Goal: Task Accomplishment & Management: Manage account settings

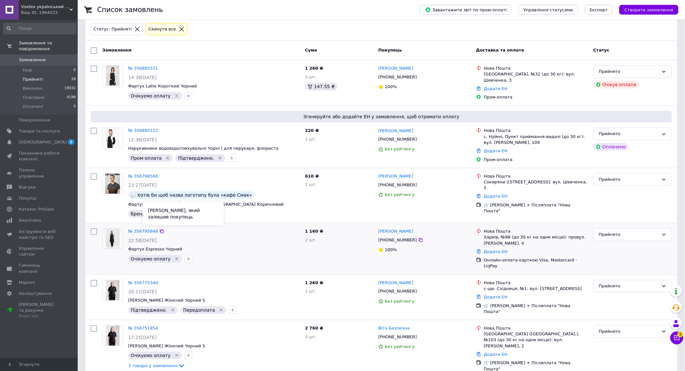
scroll to position [108, 0]
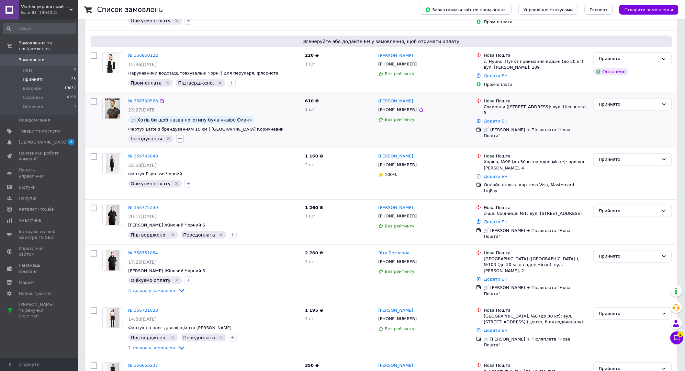
click at [177, 139] on icon "button" at bounding box center [179, 138] width 5 height 5
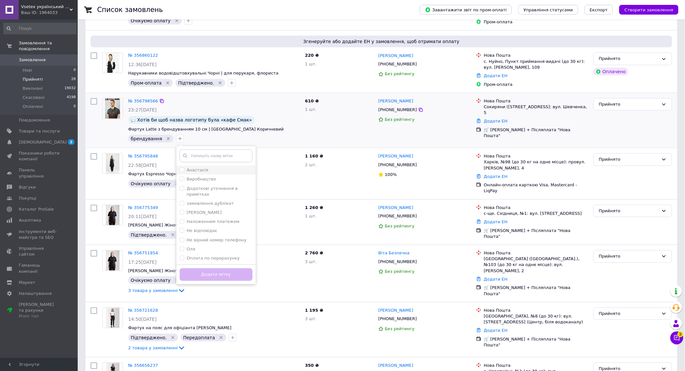
click at [195, 168] on label "Анастасія" at bounding box center [198, 169] width 22 height 5
checkbox input "true"
click at [218, 274] on button "Додати мітку" at bounding box center [216, 274] width 73 height 13
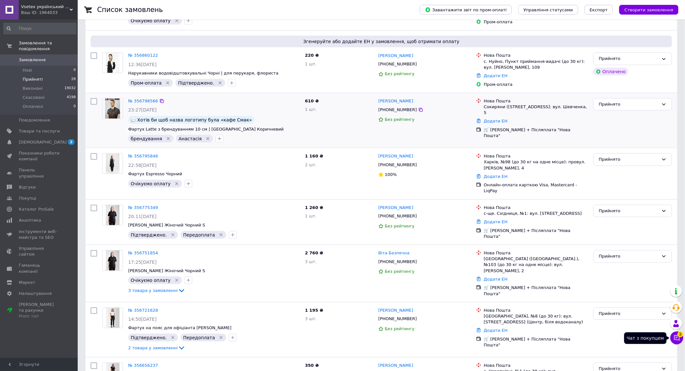
click at [680, 338] on icon at bounding box center [677, 338] width 6 height 6
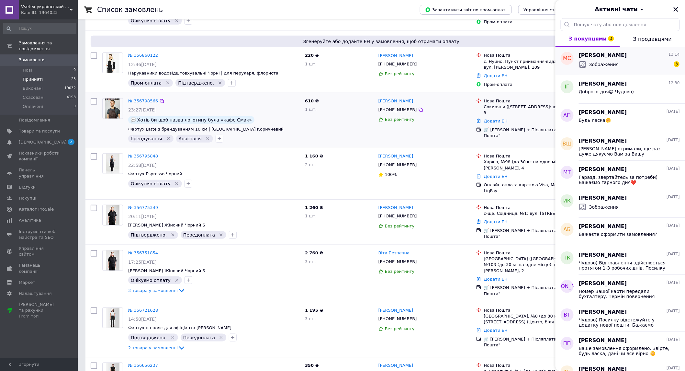
click at [621, 66] on div "Зображення 3" at bounding box center [629, 64] width 101 height 10
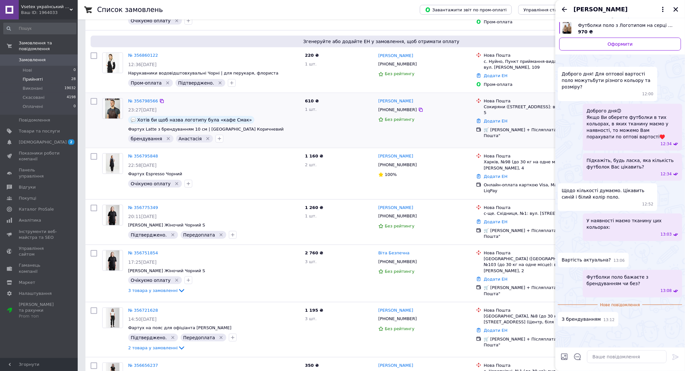
scroll to position [266, 0]
click at [607, 355] on textarea at bounding box center [627, 356] width 80 height 13
click at [563, 339] on img at bounding box center [560, 341] width 5 height 5
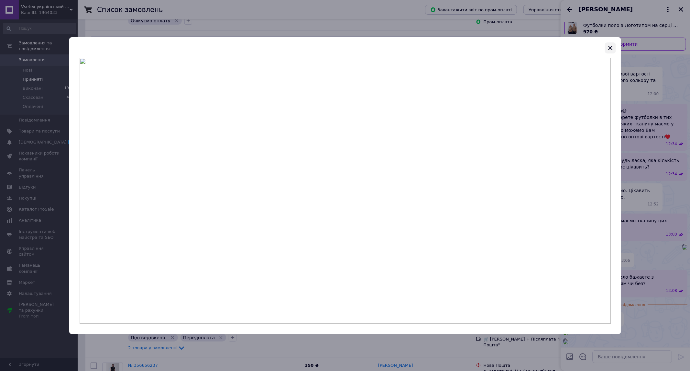
click at [612, 46] on icon "button" at bounding box center [611, 48] width 4 height 4
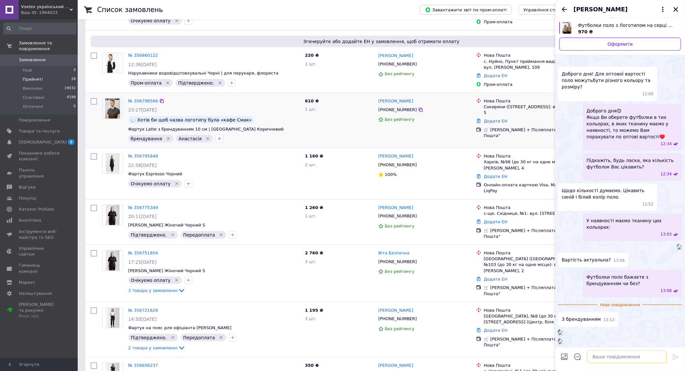
click at [600, 357] on textarea at bounding box center [627, 356] width 80 height 13
click at [677, 244] on img at bounding box center [679, 246] width 5 height 5
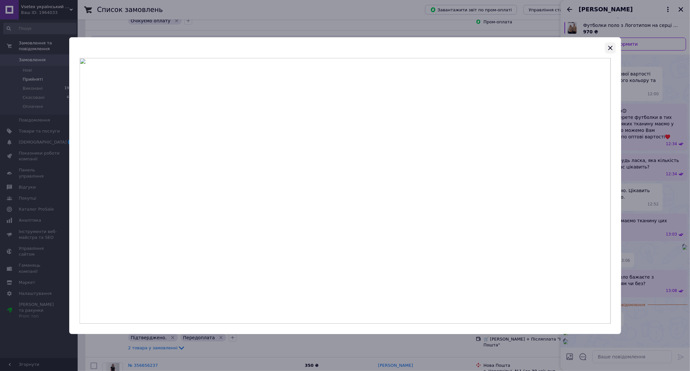
click at [610, 46] on icon "button" at bounding box center [611, 48] width 8 height 8
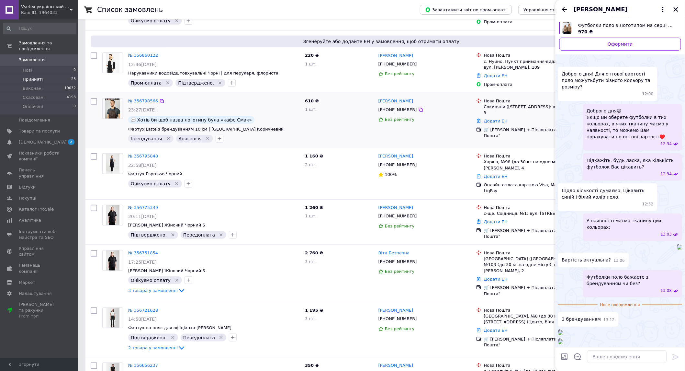
scroll to position [266, 0]
click at [595, 354] on textarea at bounding box center [627, 356] width 80 height 13
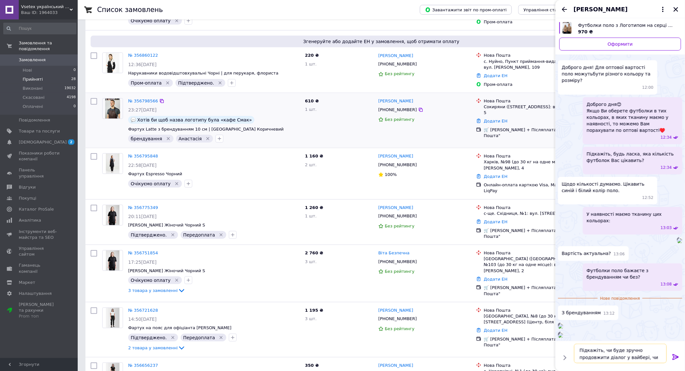
scroll to position [5, 0]
type textarea "Підкажіть, чи буде зручно продовжити діалог у вайбері, чи телеграмі?"
click at [604, 360] on textarea "Підкажіть, чи буде зручно продовжити діалог у вайбері, чи телеграмі?" at bounding box center [620, 352] width 93 height 19
click at [608, 358] on textarea "Підкажіть, чи буде зручно продовжити діалог у вайбері, чи телеграмі?" at bounding box center [620, 352] width 93 height 19
click at [607, 358] on textarea "Підкажіть, чи буде зручно продовжити діалог у вайбері, чи телеграмі?" at bounding box center [620, 352] width 93 height 19
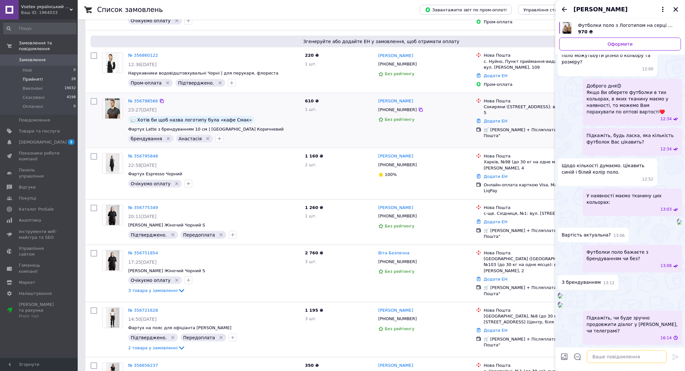
scroll to position [284, 0]
click at [601, 354] on textarea at bounding box center [627, 356] width 80 height 13
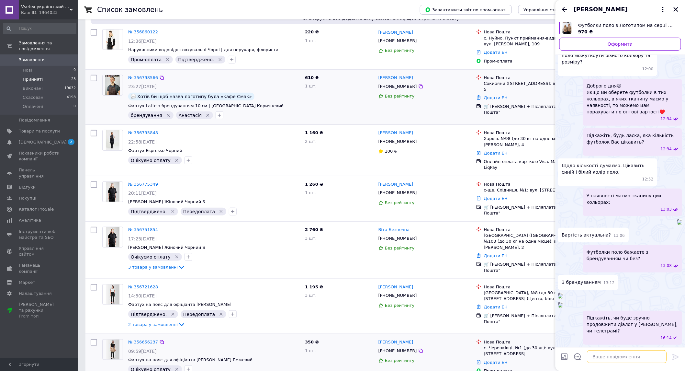
scroll to position [144, 0]
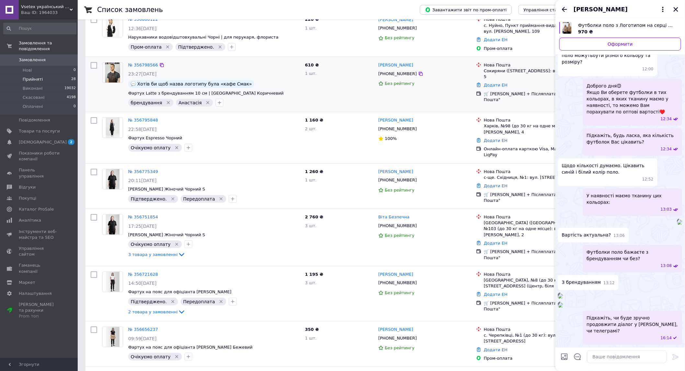
click at [564, 9] on icon "Назад" at bounding box center [565, 10] width 8 height 8
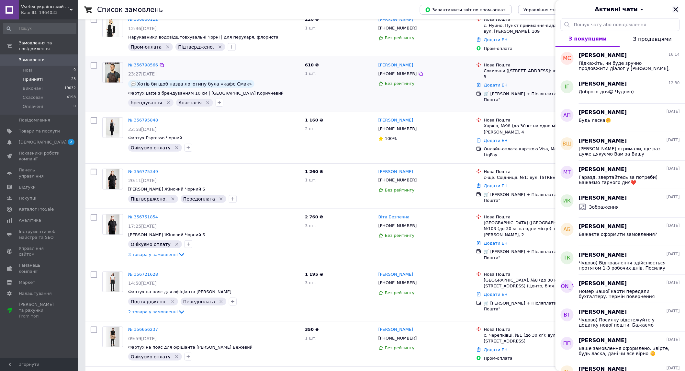
click at [675, 9] on icon "Закрити" at bounding box center [676, 9] width 6 height 6
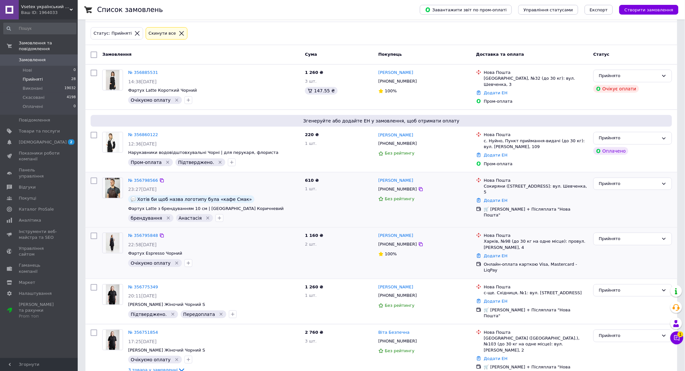
scroll to position [72, 0]
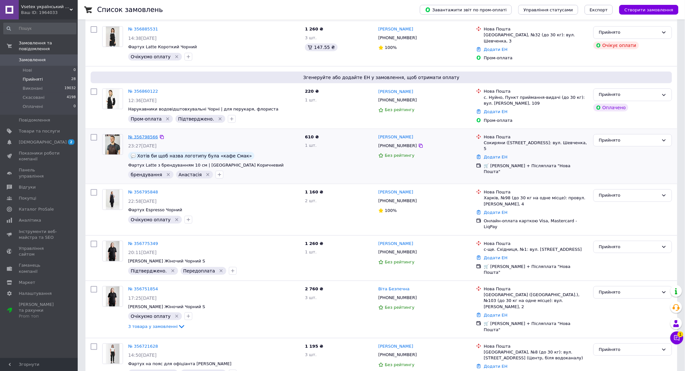
click at [133, 136] on link "№ 356798566" at bounding box center [143, 136] width 30 height 5
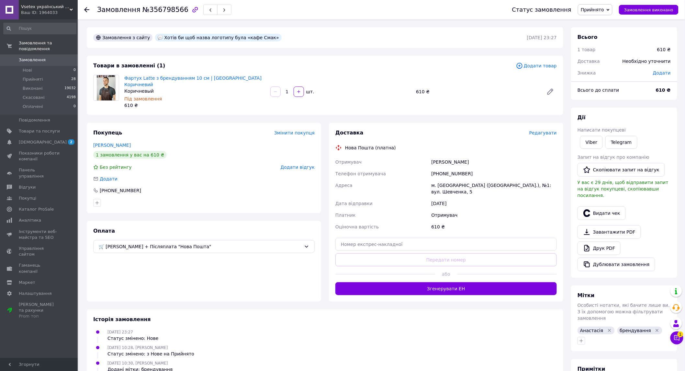
drag, startPoint x: 429, startPoint y: 156, endPoint x: 493, endPoint y: 154, distance: 63.5
click at [493, 156] on div "Отримувач Боднарюк Ярослав Телефон отримувача +380981736839 Адреса м. Сокиряни …" at bounding box center [446, 194] width 224 height 76
copy div "Отримувач Боднарюк Ярослав"
click at [473, 209] on div "Отримувач" at bounding box center [494, 215] width 128 height 12
drag, startPoint x: 423, startPoint y: 163, endPoint x: 489, endPoint y: 168, distance: 66.9
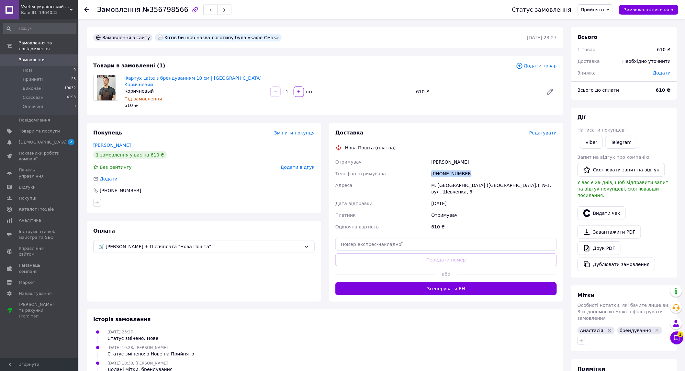
click at [489, 168] on div "Отримувач Боднарюк Ярослав Телефон отримувача +380981736839 Адреса м. Сокиряни …" at bounding box center [446, 194] width 224 height 76
copy div "Телефон отримувача +380981736839"
click at [476, 209] on div "Отримувач" at bounding box center [494, 215] width 128 height 12
drag, startPoint x: 425, startPoint y: 177, endPoint x: 554, endPoint y: 177, distance: 129.5
click at [554, 177] on div "Отримувач Боднарюк Ярослав Телефон отримувача +380981736839 Адреса м. Сокиряни …" at bounding box center [446, 194] width 224 height 76
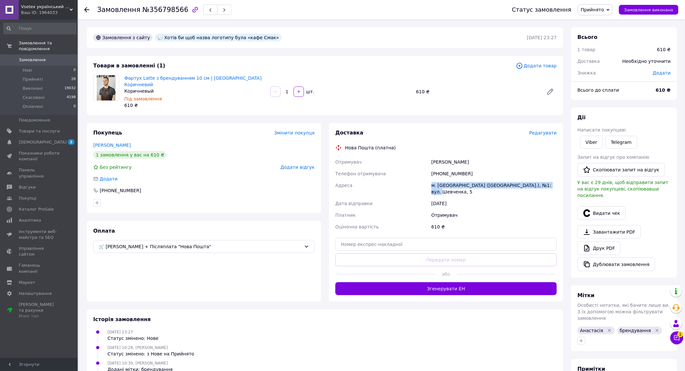
copy div "Адреса м. Сокиряни (Чернівецька обл.), №1: вул. Шевченка, 5"
drag, startPoint x: 386, startPoint y: 173, endPoint x: 380, endPoint y: 166, distance: 10.1
click at [386, 179] on div "Адреса" at bounding box center [382, 188] width 96 height 18
click at [684, 336] on div "Замовлення №356798566 Статус замовлення Прийнято Виконано Скасовано Оплачено За…" at bounding box center [382, 235] width 606 height 433
click at [678, 337] on icon at bounding box center [677, 337] width 6 height 6
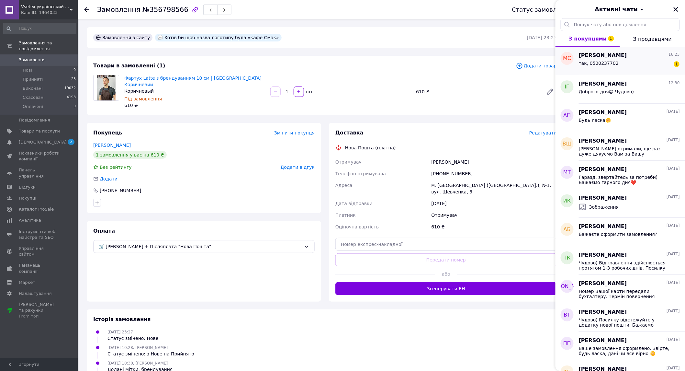
click at [606, 61] on span "так, 0500237702" at bounding box center [599, 63] width 40 height 5
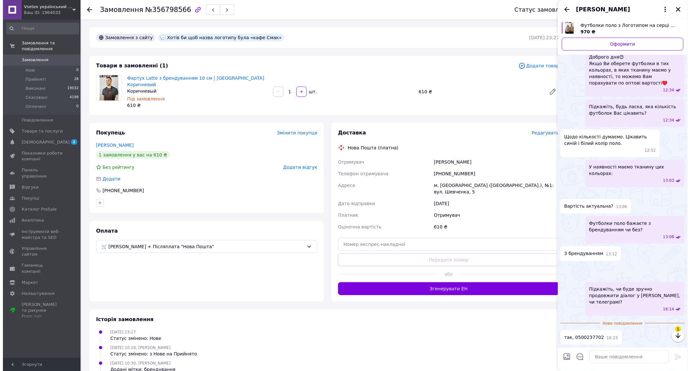
scroll to position [313, 0]
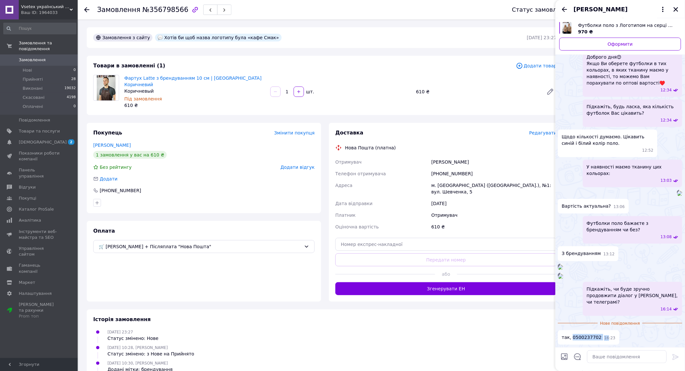
drag, startPoint x: 571, startPoint y: 337, endPoint x: 601, endPoint y: 337, distance: 30.1
click at [601, 337] on div "так, 0500237702 16:23" at bounding box center [589, 337] width 62 height 15
click at [636, 347] on div "Сьогодні Футболки поло з Логотипом на серці Кольорові 970 ₴ Оформити Доброго дн…" at bounding box center [619, 152] width 129 height 390
drag, startPoint x: 571, startPoint y: 337, endPoint x: 595, endPoint y: 338, distance: 23.3
click at [595, 338] on span "так, 0500237702" at bounding box center [582, 337] width 40 height 7
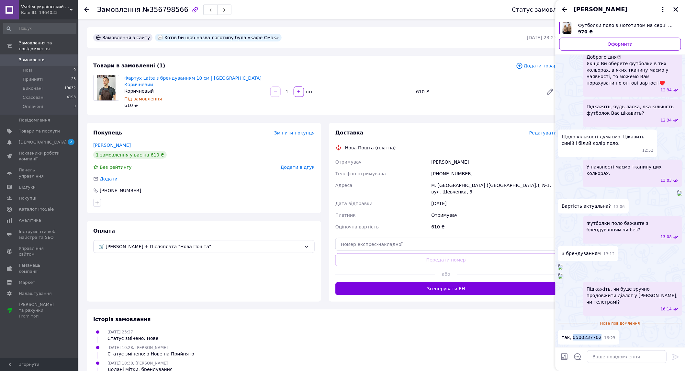
copy span "0500237702"
click at [563, 8] on icon "Назад" at bounding box center [564, 9] width 5 height 5
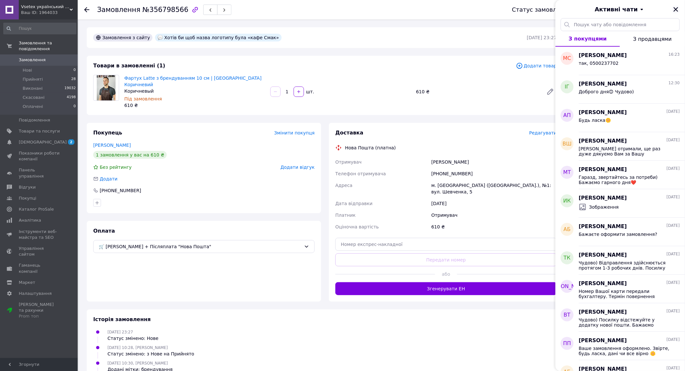
click at [675, 8] on icon "Закрити" at bounding box center [676, 9] width 5 height 5
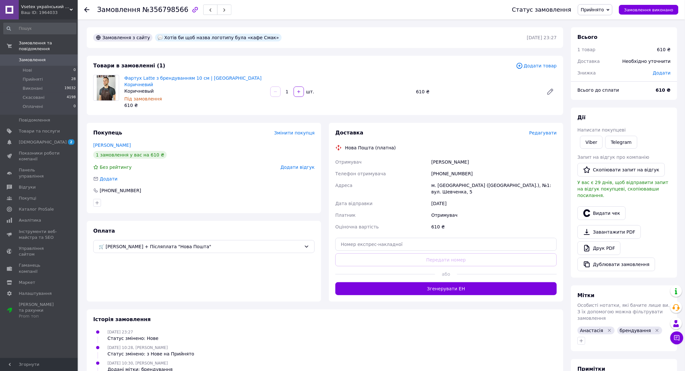
click at [84, 9] on div "Замовлення №356798566 Статус замовлення Прийнято Виконано Скасовано Оплачено За…" at bounding box center [381, 9] width 607 height 19
click at [86, 8] on use at bounding box center [86, 9] width 5 height 5
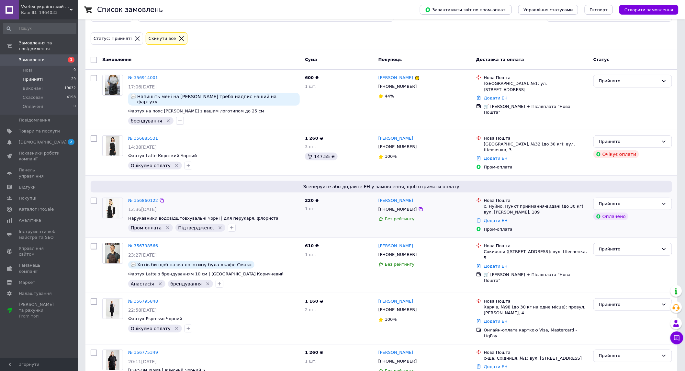
scroll to position [36, 0]
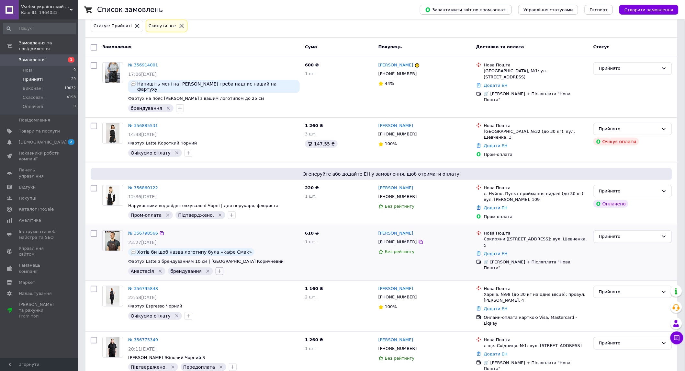
click at [217, 268] on icon "button" at bounding box center [219, 270] width 5 height 5
click at [252, 333] on div "Очікуємо оплату" at bounding box center [255, 336] width 73 height 6
checkbox input "true"
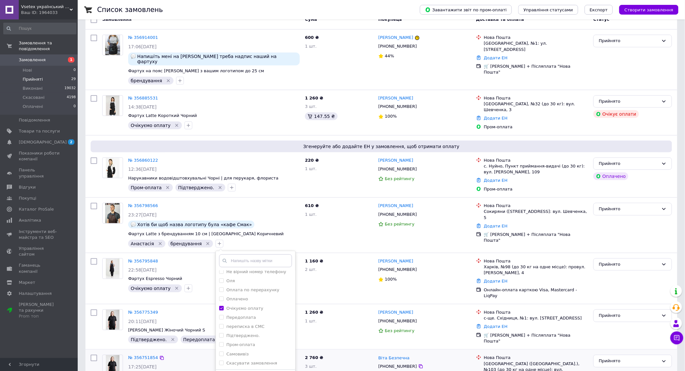
scroll to position [108, 0]
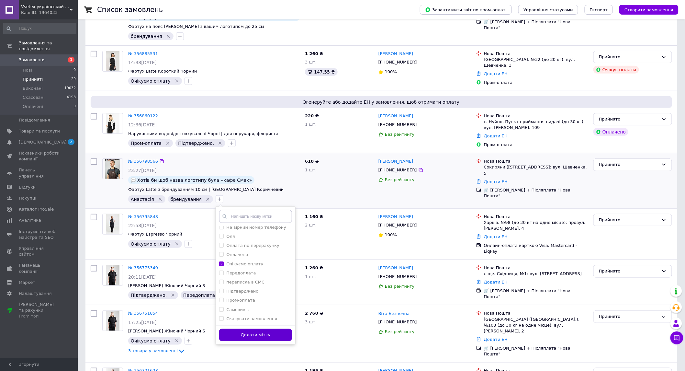
click at [249, 330] on button "Додати мітку" at bounding box center [255, 335] width 73 height 13
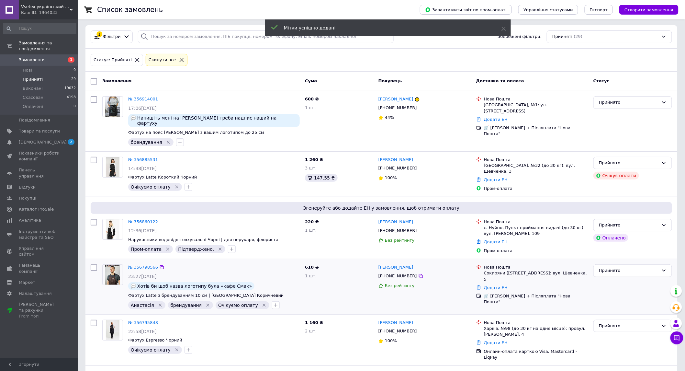
scroll to position [0, 0]
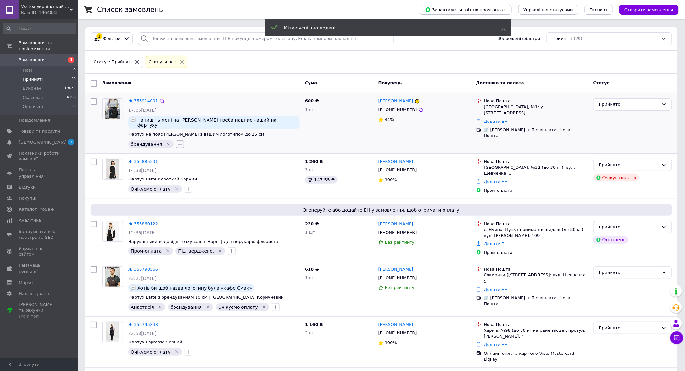
click at [177, 141] on icon "button" at bounding box center [179, 143] width 5 height 5
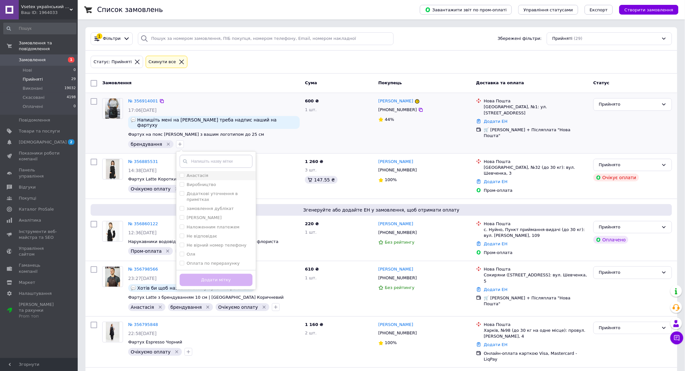
click at [202, 173] on div "Анастасія" at bounding box center [216, 176] width 73 height 6
checkbox input "true"
click at [221, 278] on button "Додати мітку" at bounding box center [216, 280] width 73 height 13
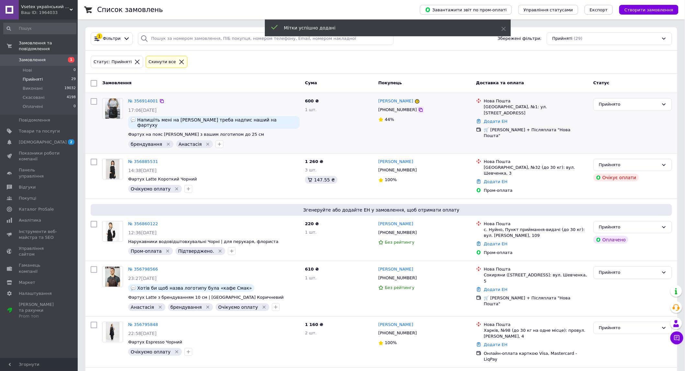
click at [418, 110] on icon at bounding box center [420, 109] width 5 height 5
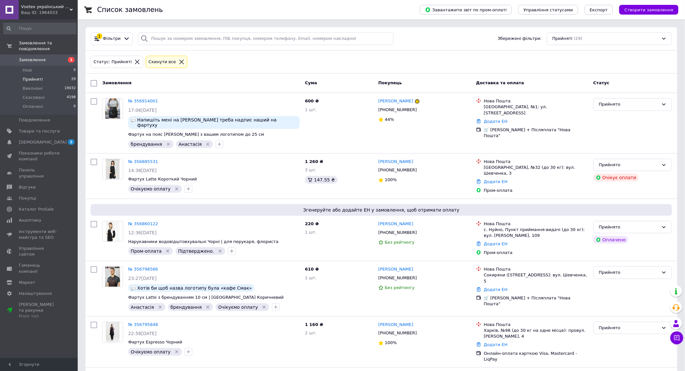
click at [438, 31] on div "1 Фільтри Збережені фільтри: Прийняті (29)" at bounding box center [381, 38] width 592 height 23
